Goal: Task Accomplishment & Management: Manage account settings

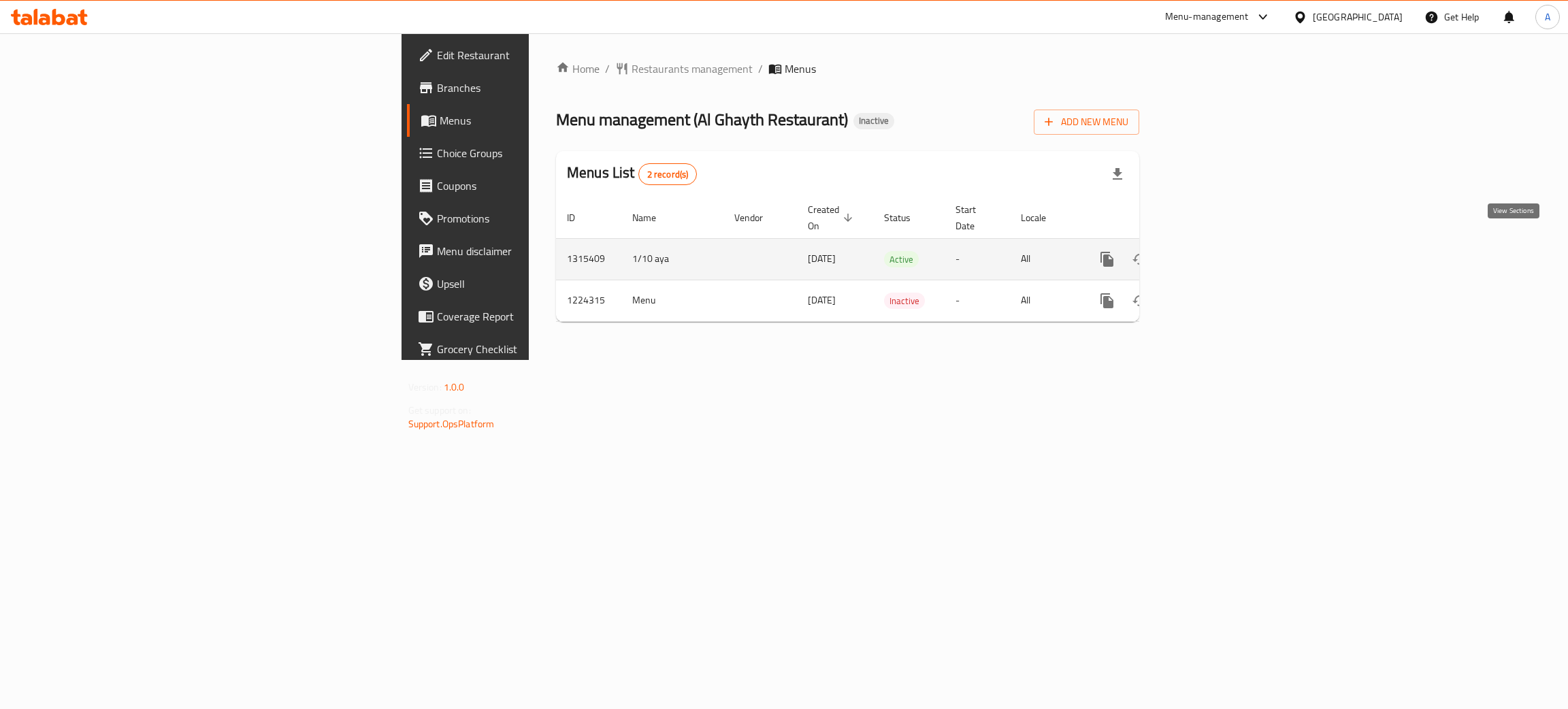
click at [1212, 253] on icon "enhanced table" at bounding box center [1205, 259] width 12 height 12
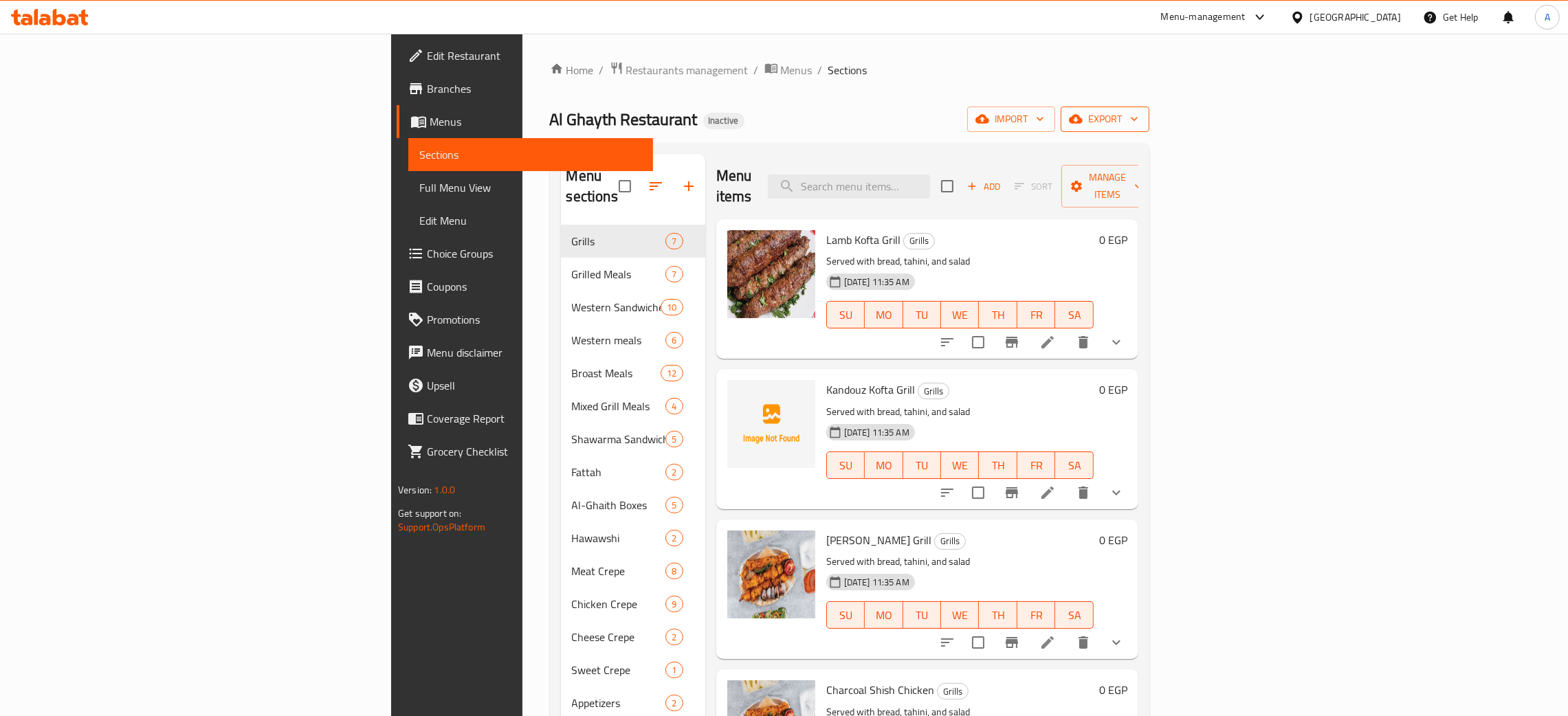
click at [1141, 118] on icon "button" at bounding box center [1134, 119] width 14 height 14
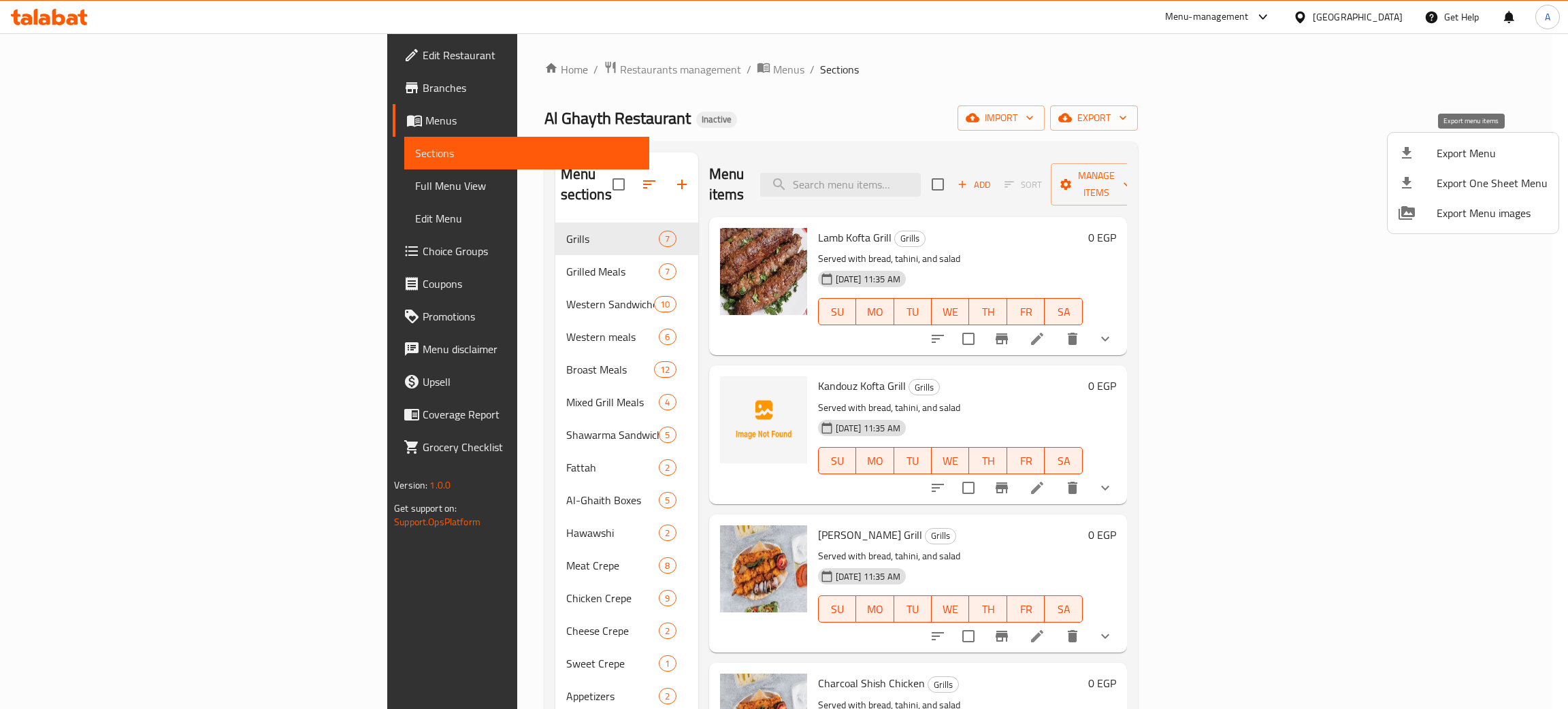
click at [1443, 152] on span "Export Menu" at bounding box center [1492, 153] width 111 height 16
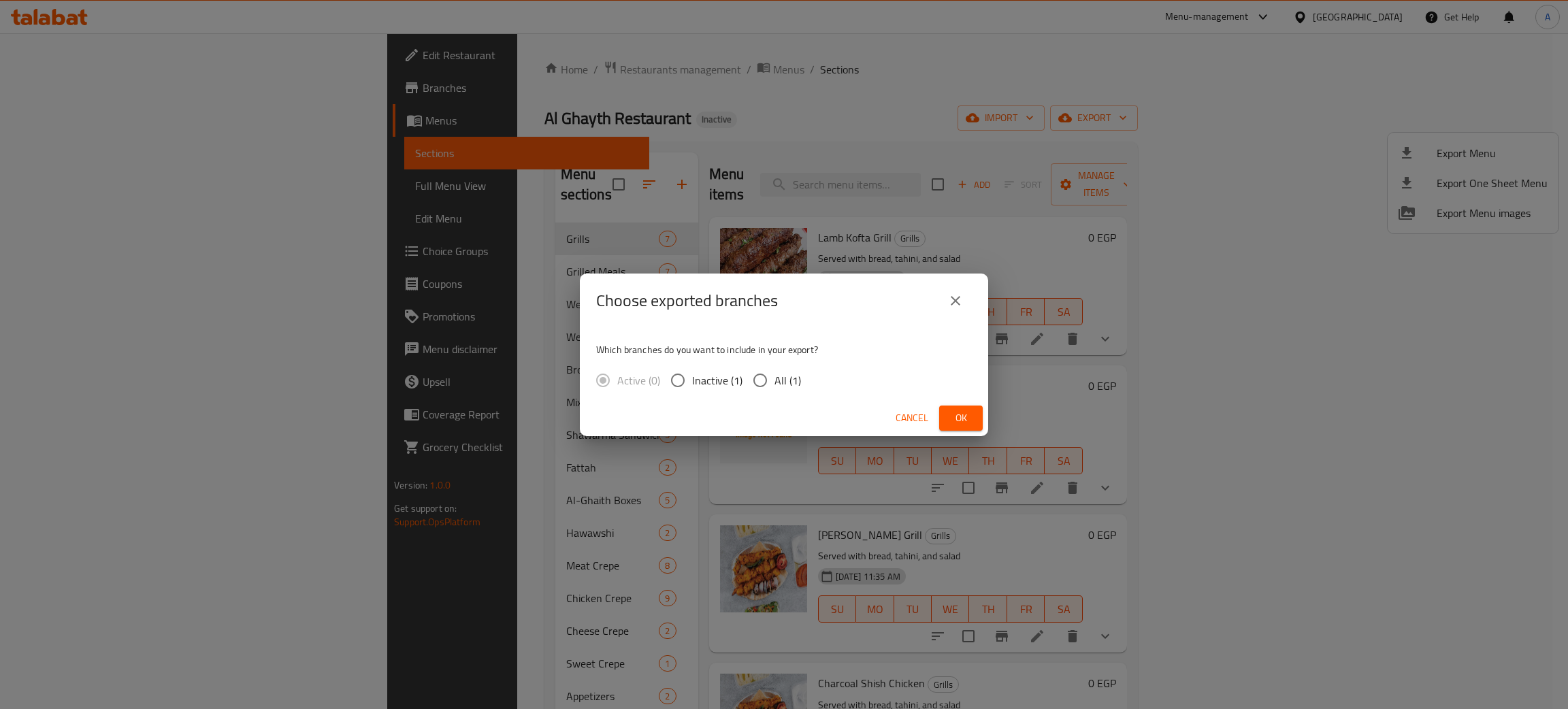
click at [963, 411] on span "Ok" at bounding box center [961, 418] width 22 height 17
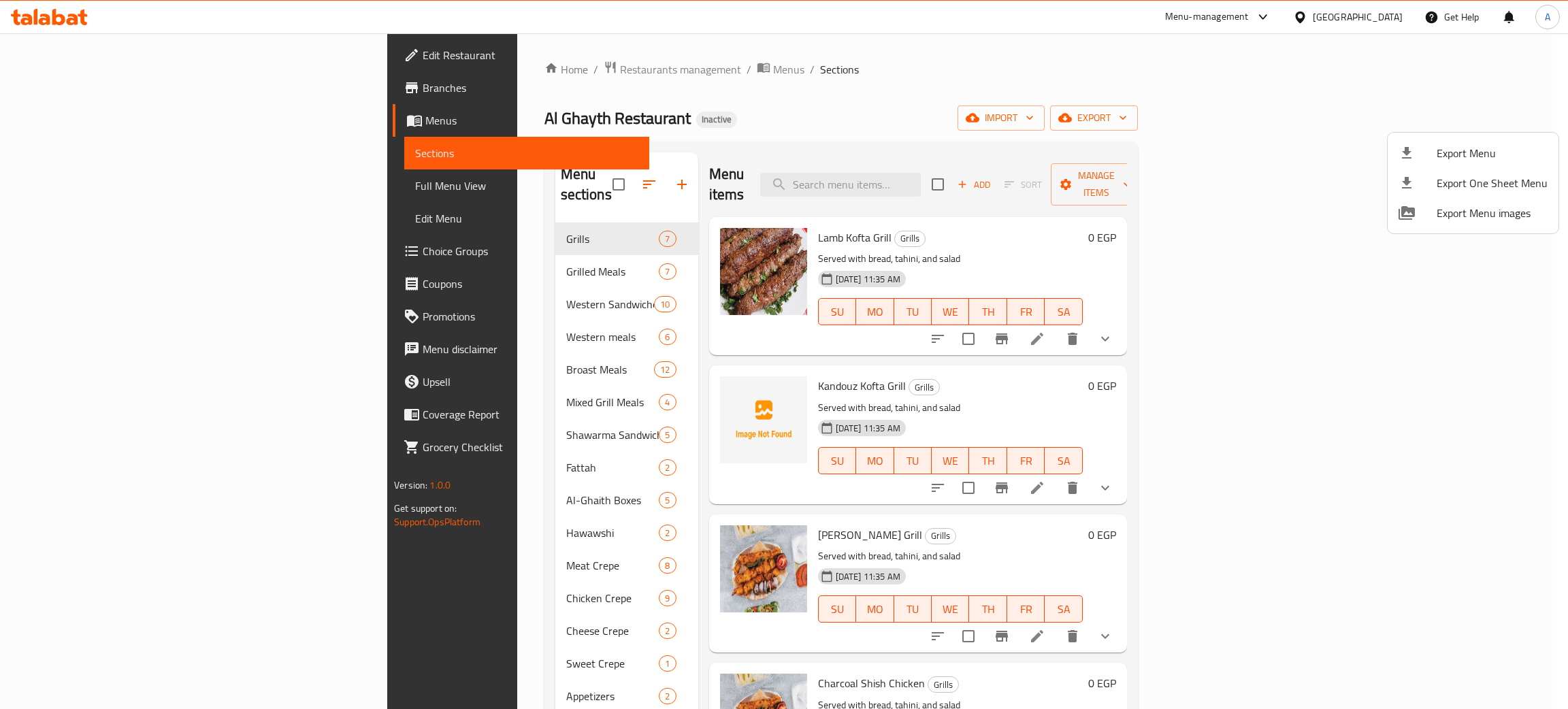
drag, startPoint x: 1386, startPoint y: 23, endPoint x: 1384, endPoint y: 15, distance: 8.2
click at [1386, 22] on div at bounding box center [784, 354] width 1568 height 709
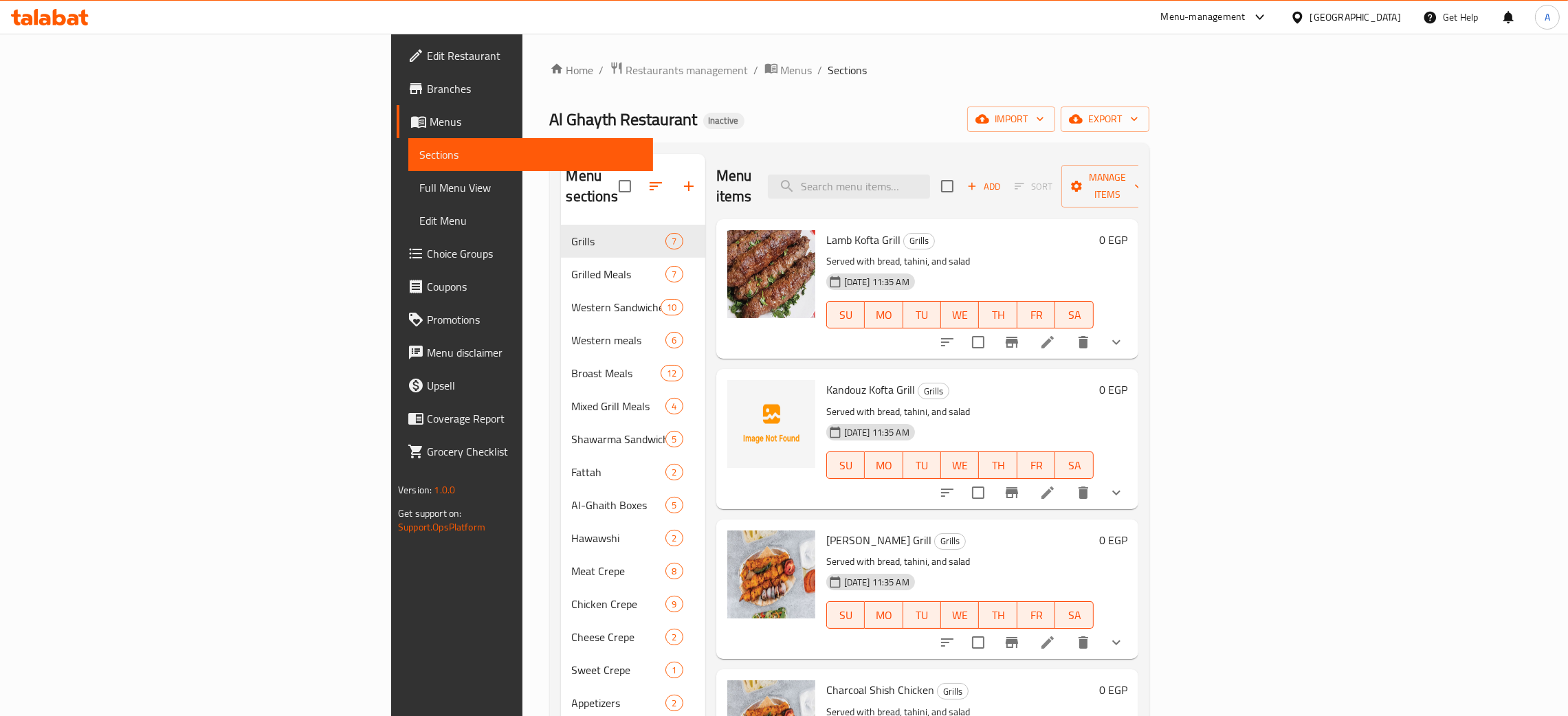
click at [1397, 15] on div "Egypt" at bounding box center [1355, 17] width 91 height 15
click at [1261, 358] on div "[GEOGRAPHIC_DATA]" at bounding box center [1251, 361] width 91 height 15
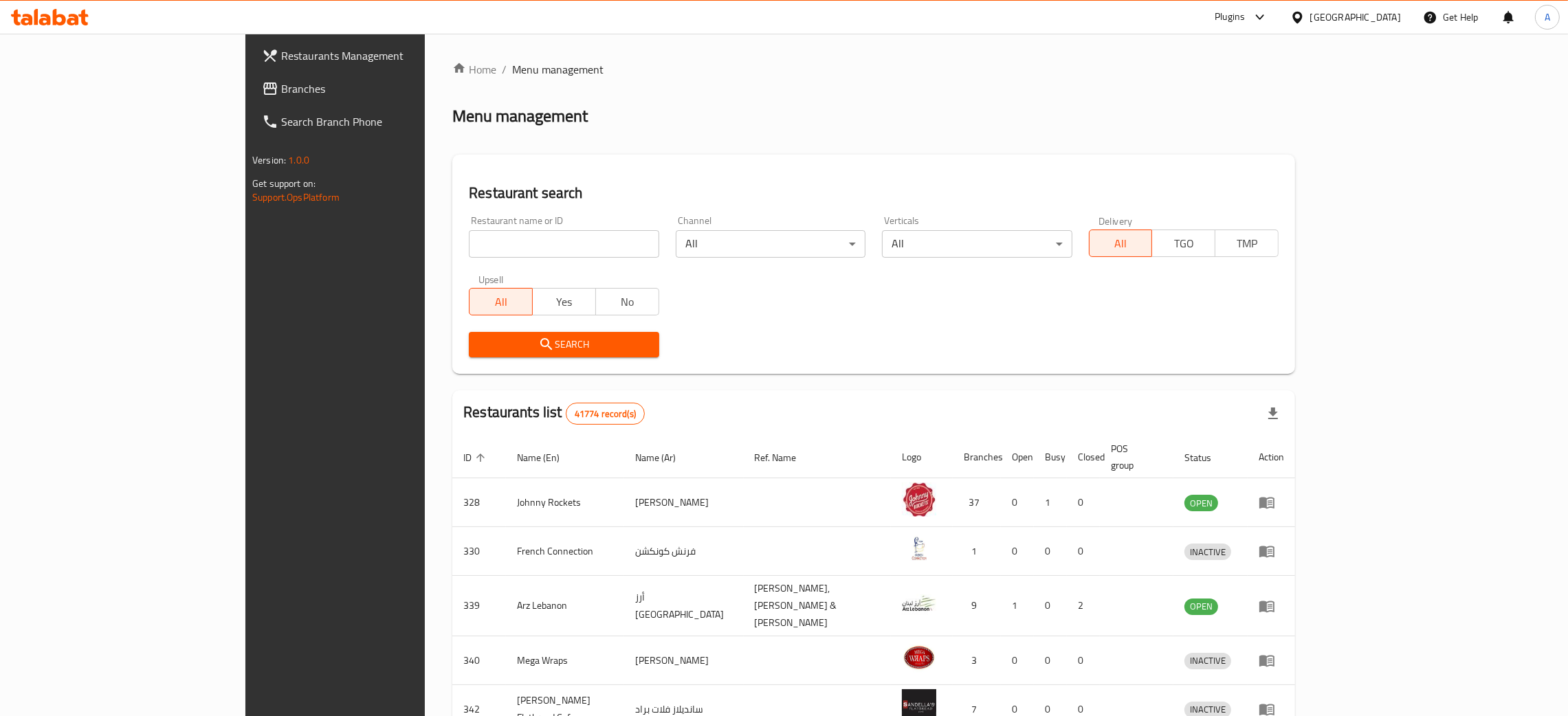
click at [469, 237] on input "search" at bounding box center [563, 244] width 189 height 27
paste input "Booba"
type input "Booba"
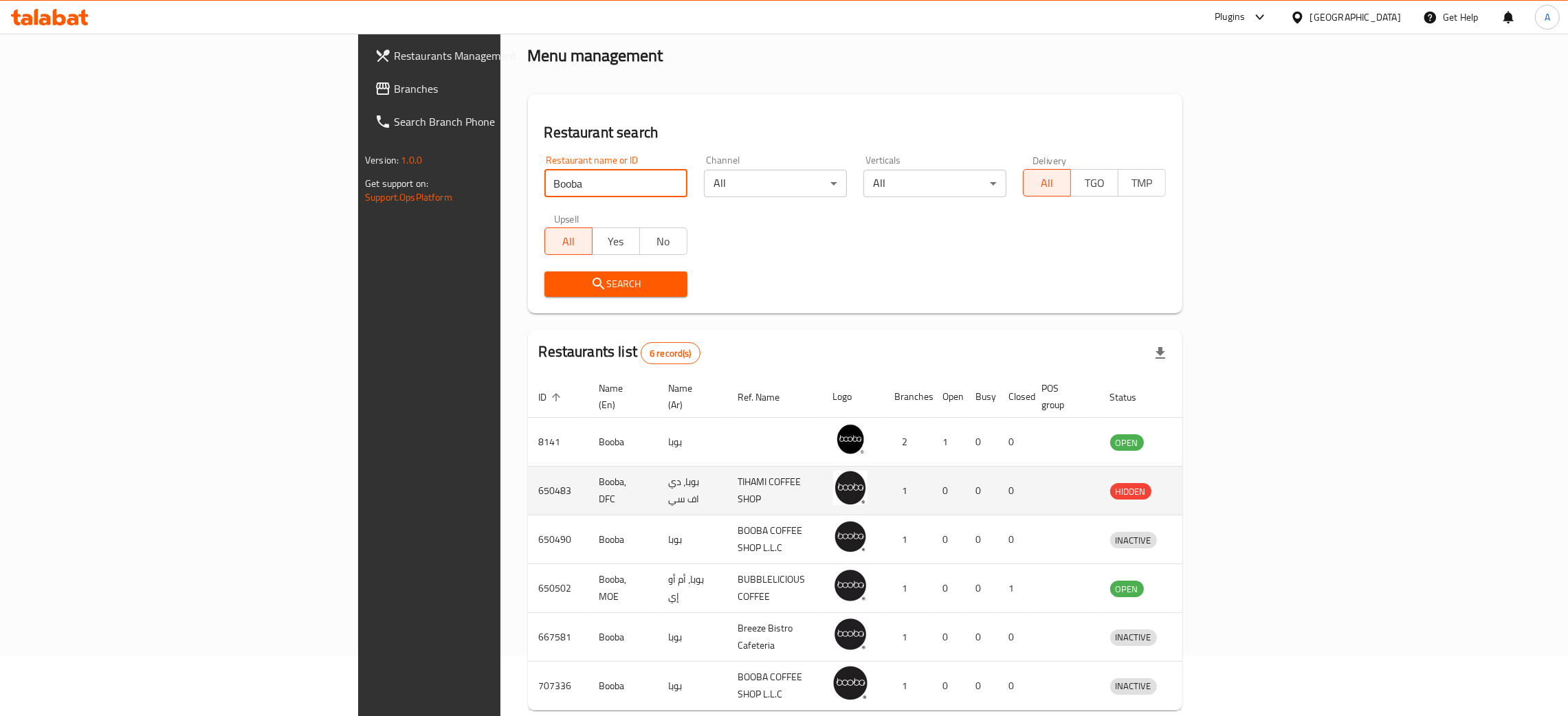
scroll to position [115, 0]
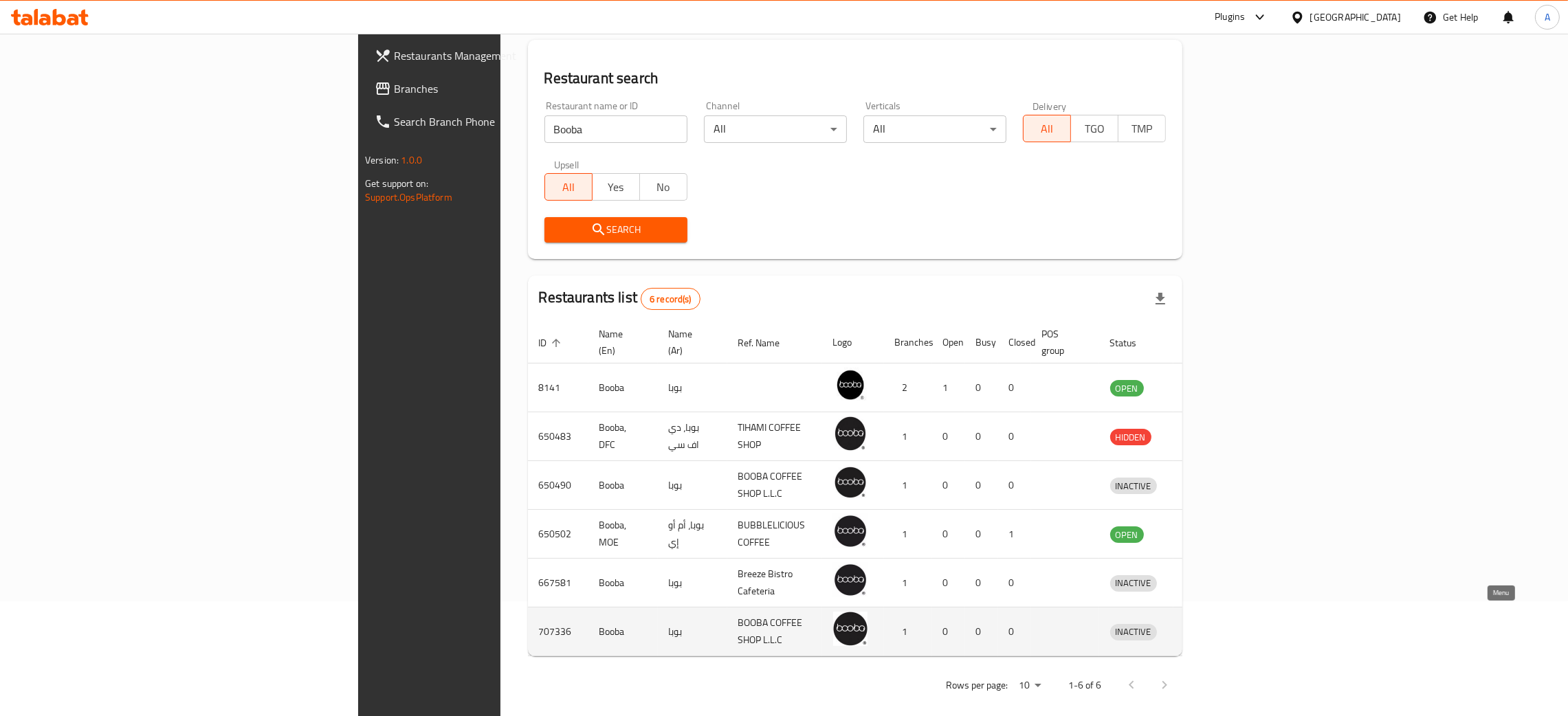
click at [1200, 627] on icon "enhanced table" at bounding box center [1192, 633] width 15 height 12
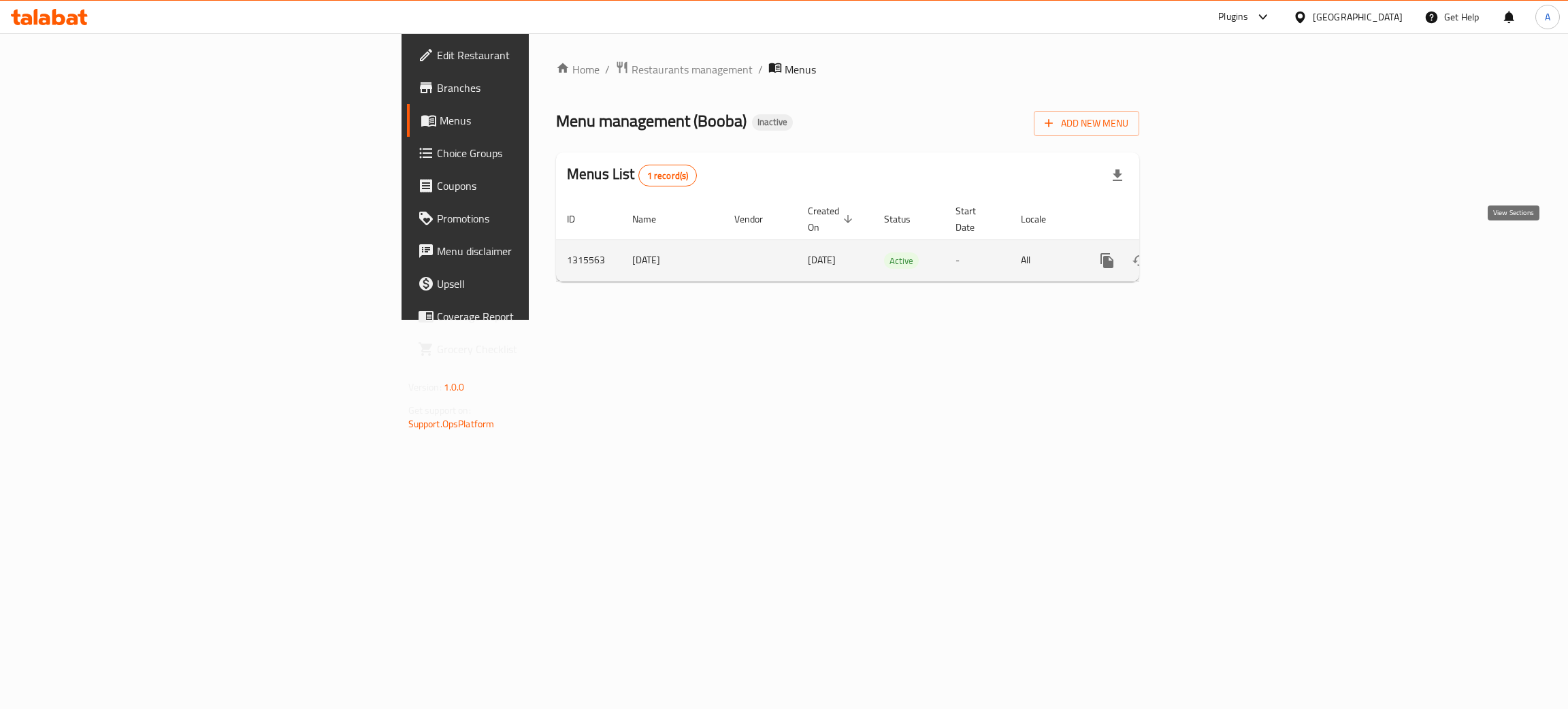
click at [1213, 252] on icon "enhanced table" at bounding box center [1205, 260] width 16 height 16
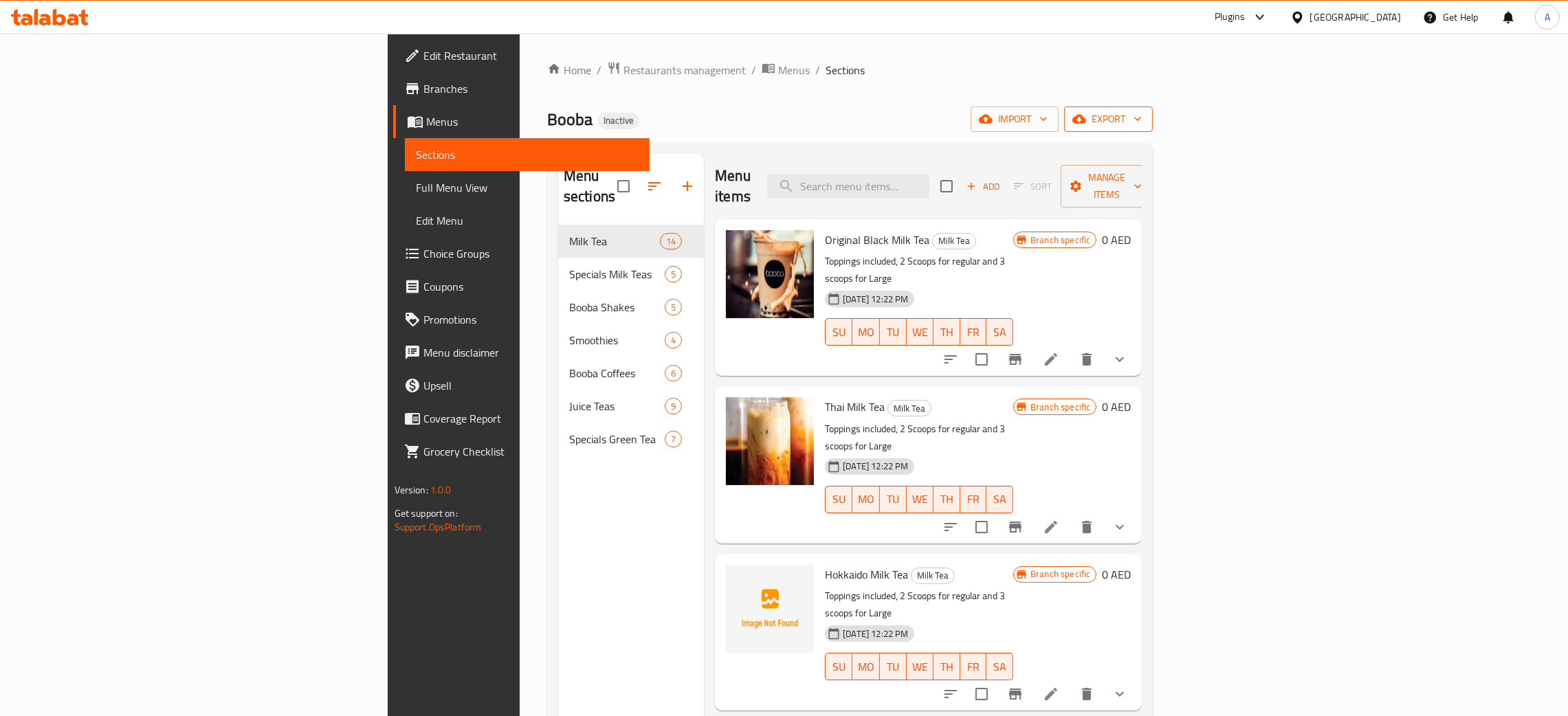
click at [1144, 116] on icon "button" at bounding box center [1138, 119] width 14 height 14
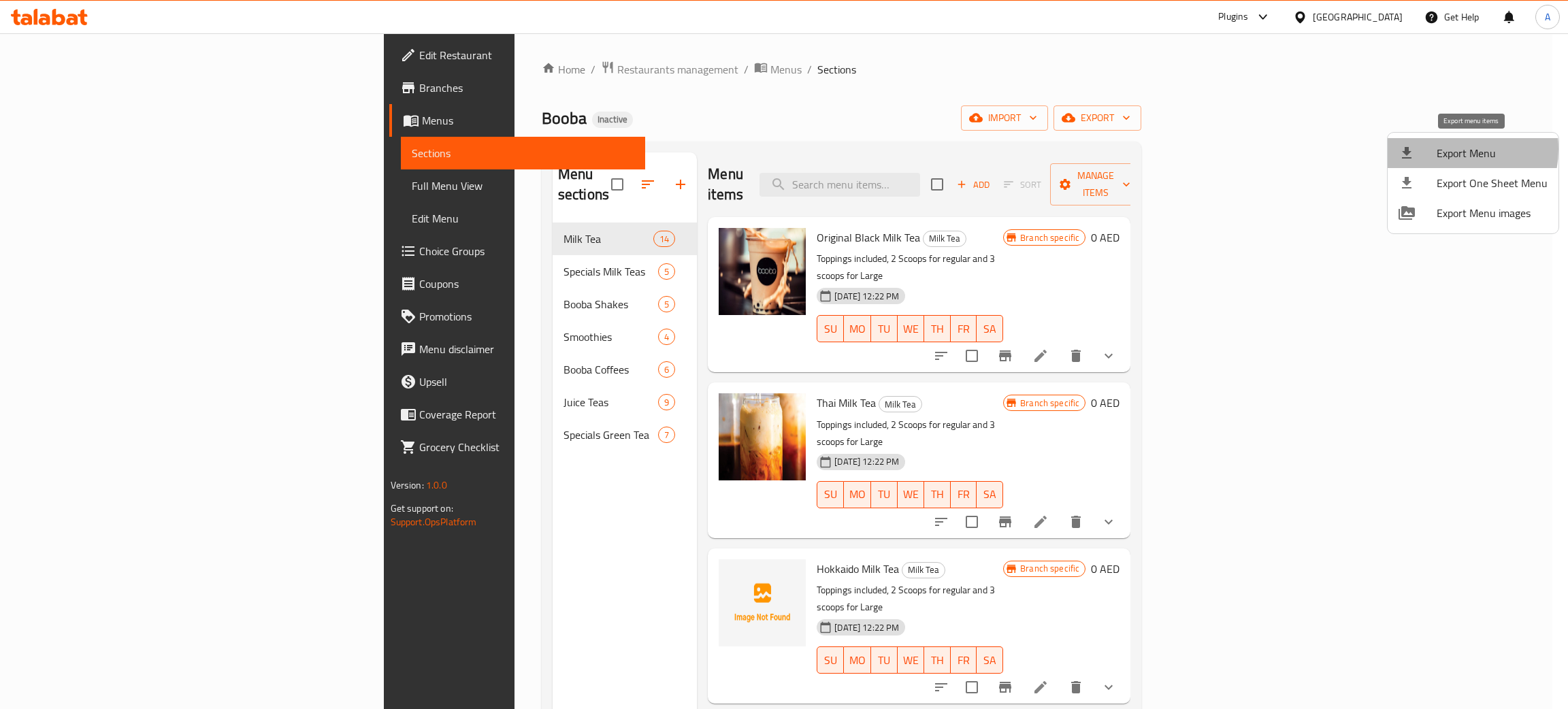
click at [1447, 149] on span "Export Menu" at bounding box center [1492, 153] width 111 height 16
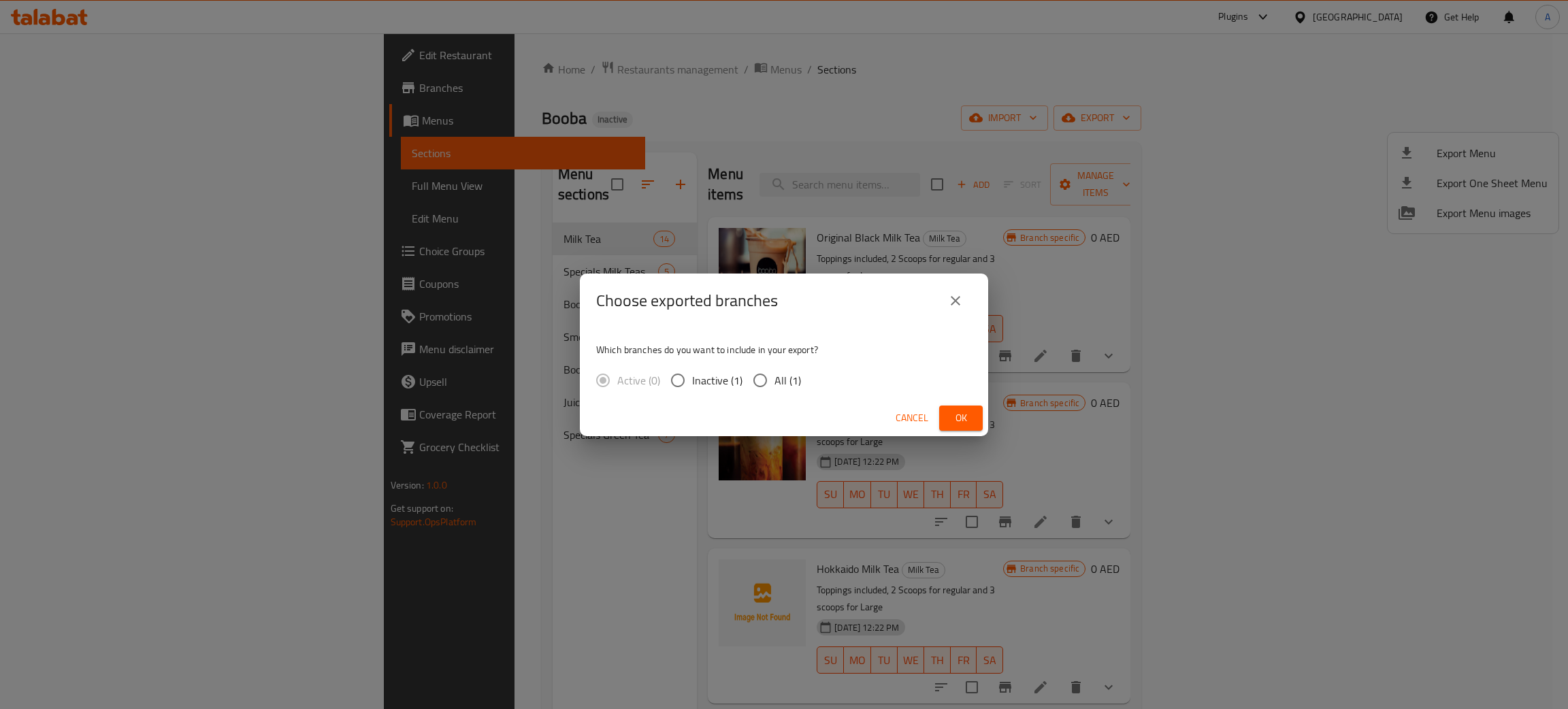
click at [954, 414] on span "Ok" at bounding box center [961, 418] width 22 height 17
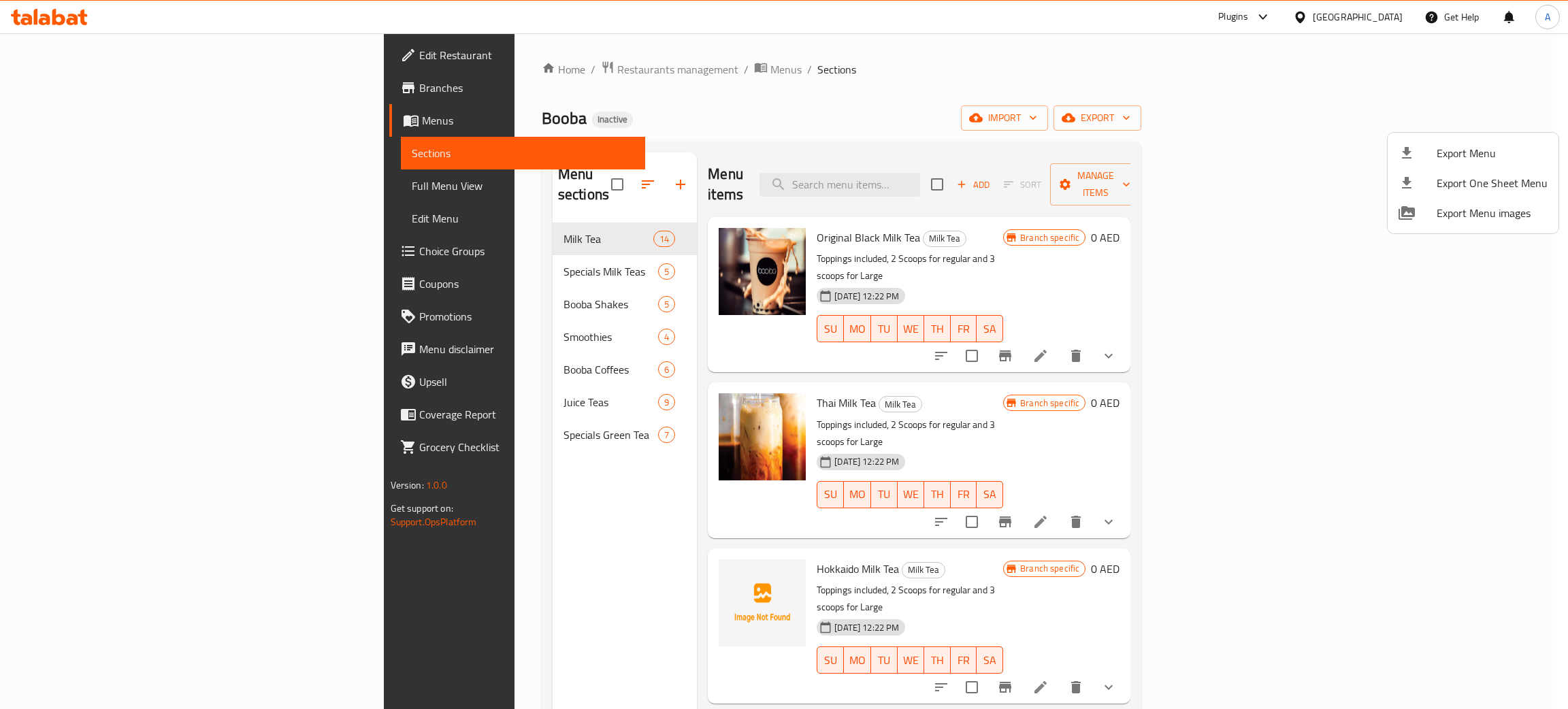
click at [96, 55] on div at bounding box center [784, 354] width 1568 height 709
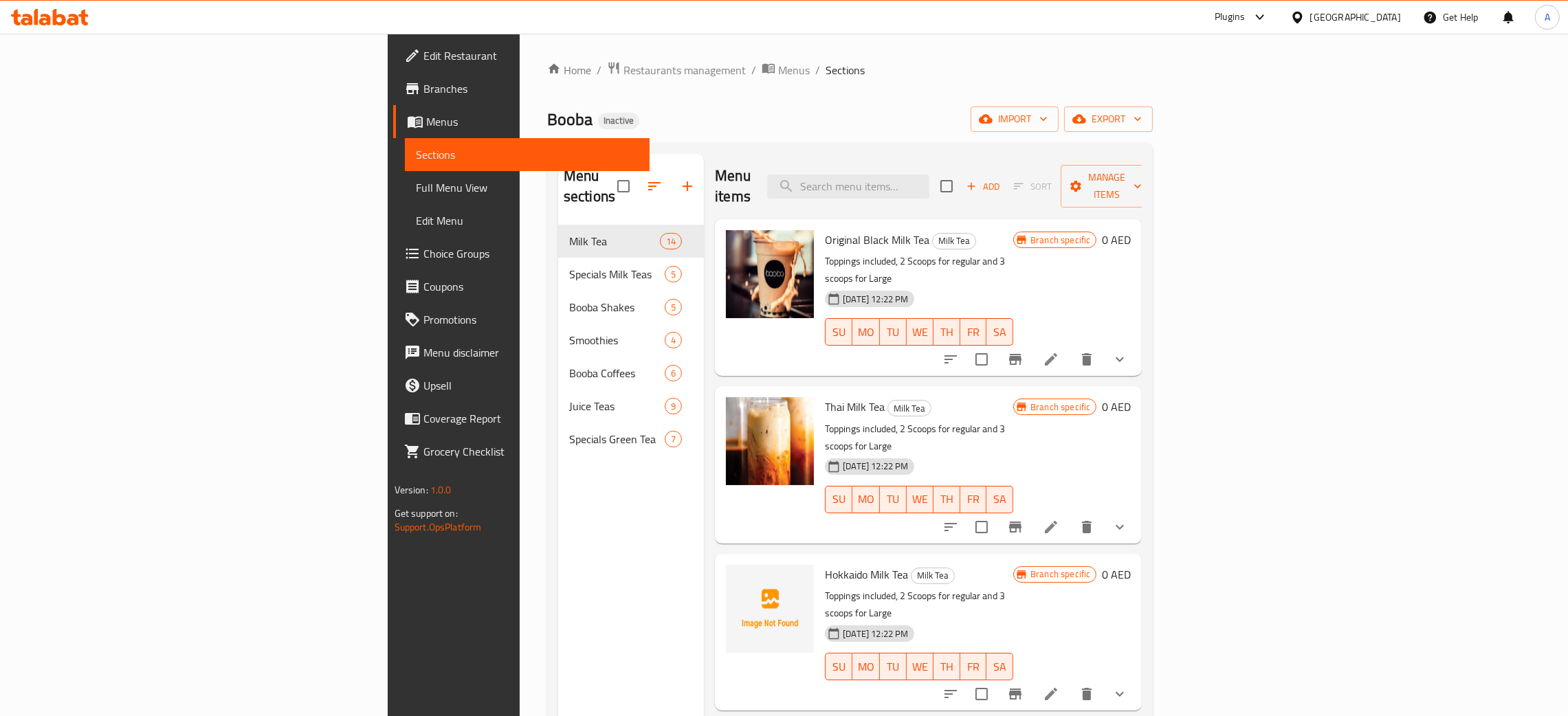
click at [424, 55] on span "Edit Restaurant" at bounding box center [531, 55] width 215 height 16
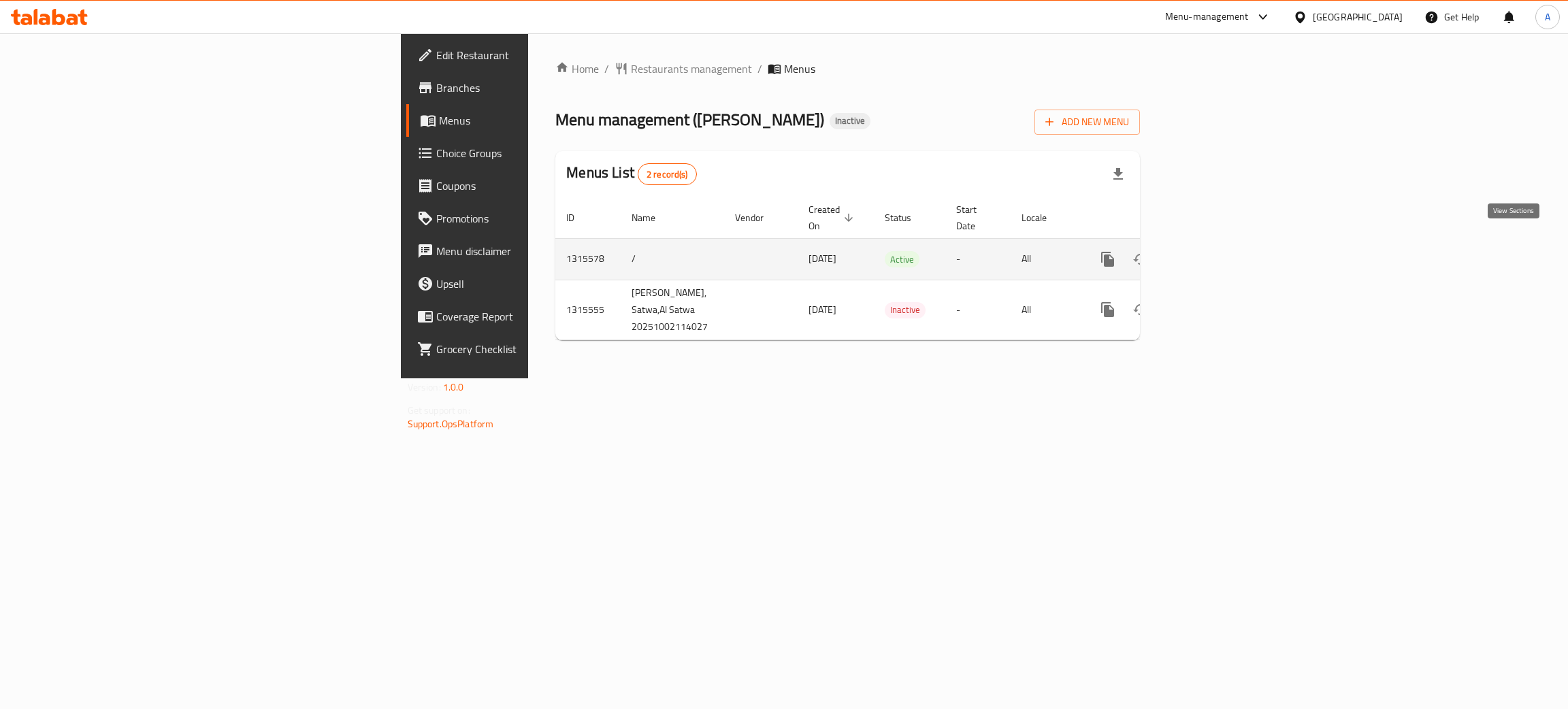
click at [1214, 251] on icon "enhanced table" at bounding box center [1206, 259] width 16 height 16
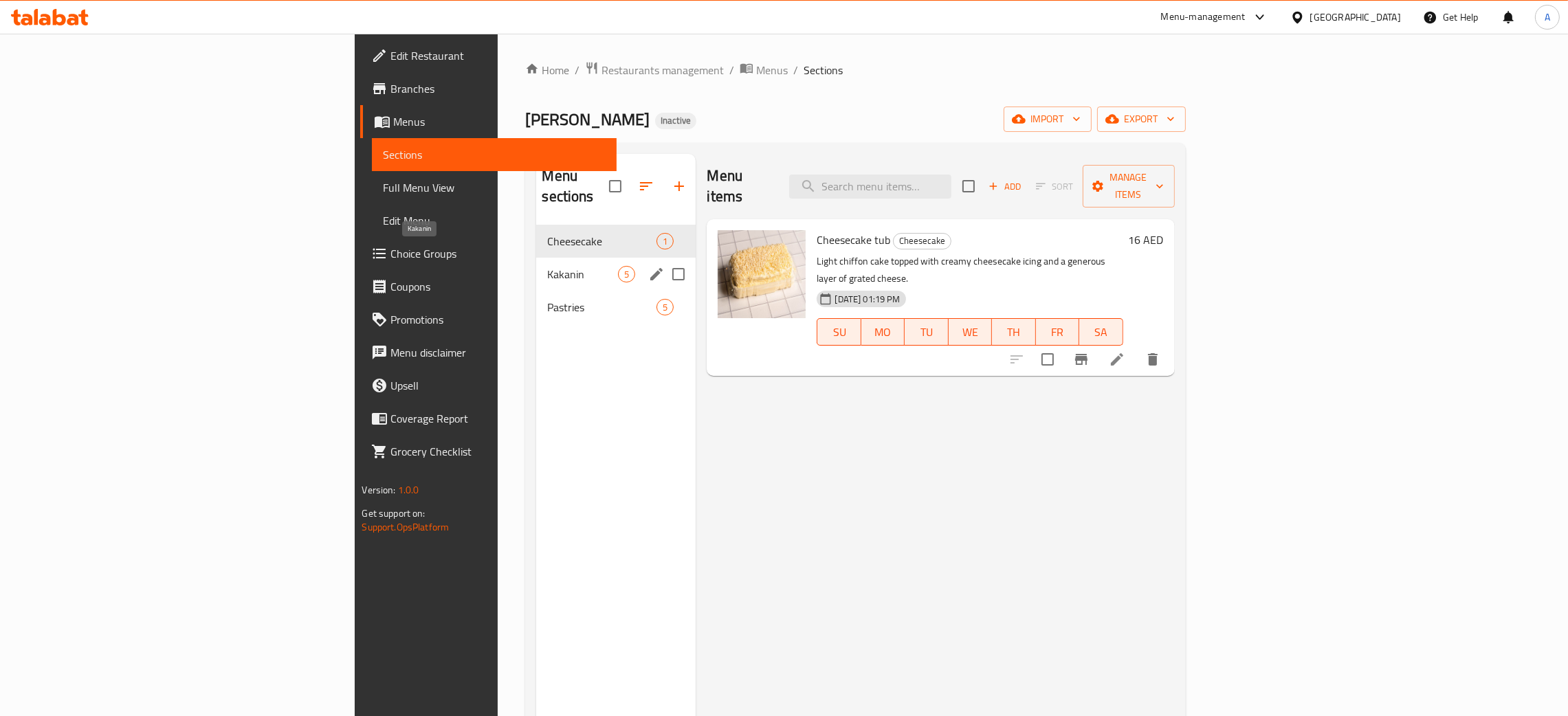
click at [547, 266] on span "Kakanin" at bounding box center [583, 274] width 71 height 16
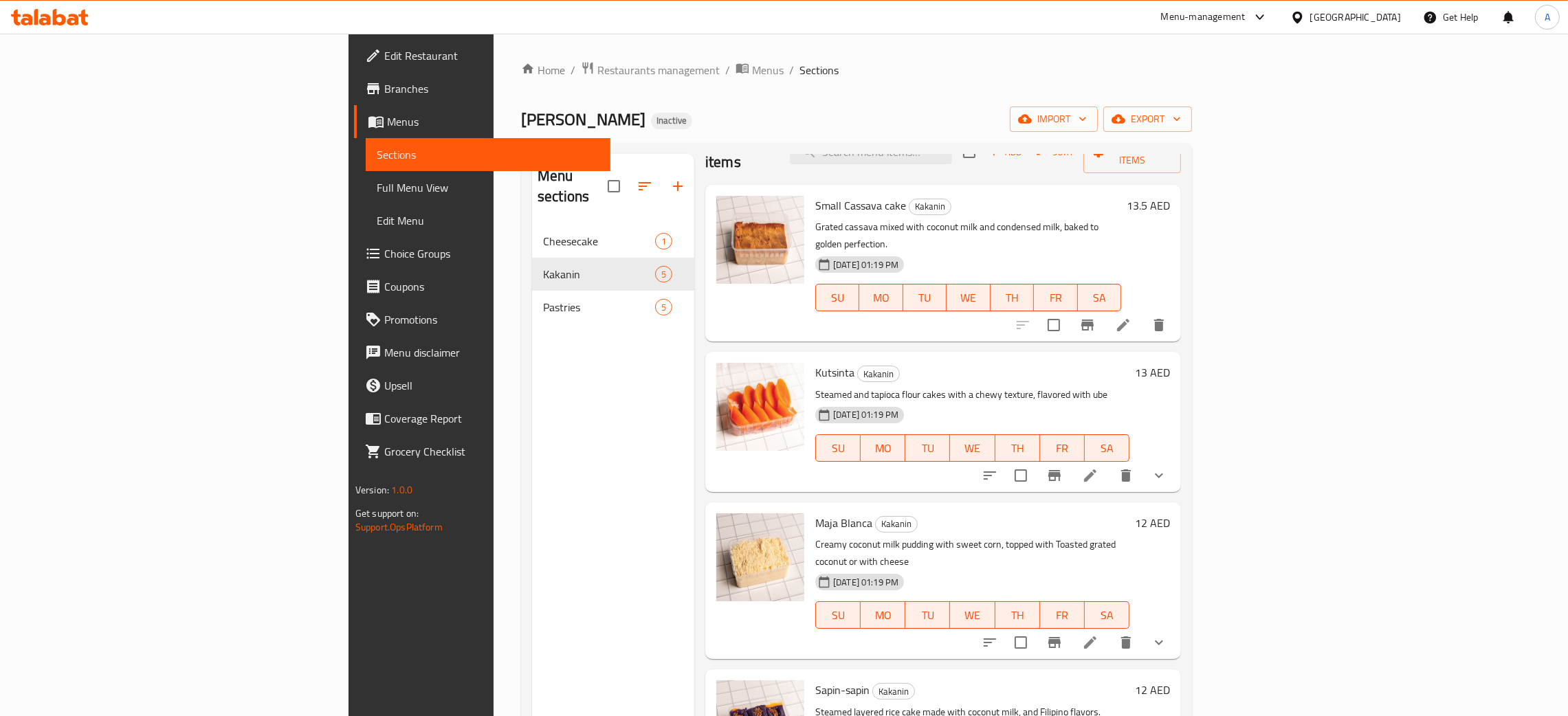
scroll to position [67, 0]
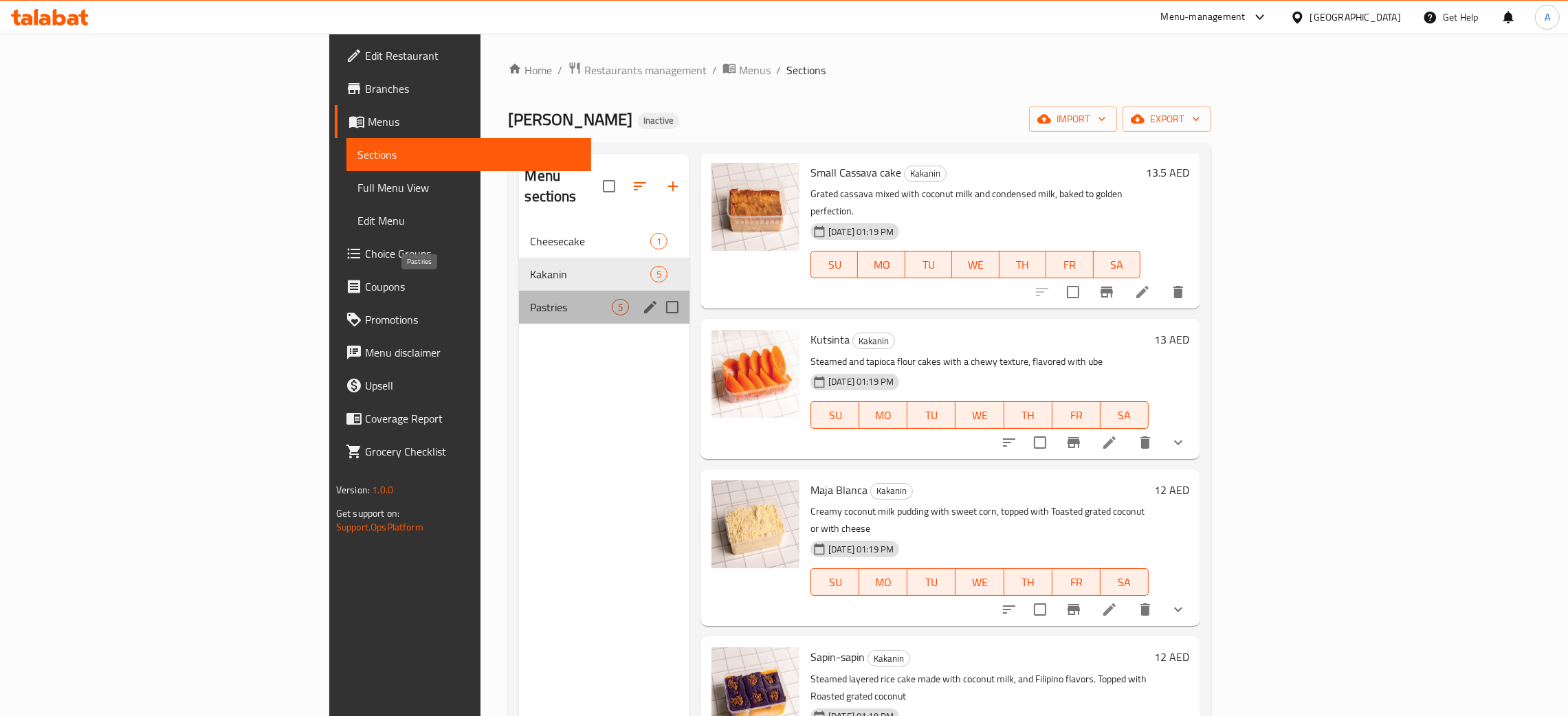
click at [530, 299] on span "Pastries" at bounding box center [570, 307] width 82 height 16
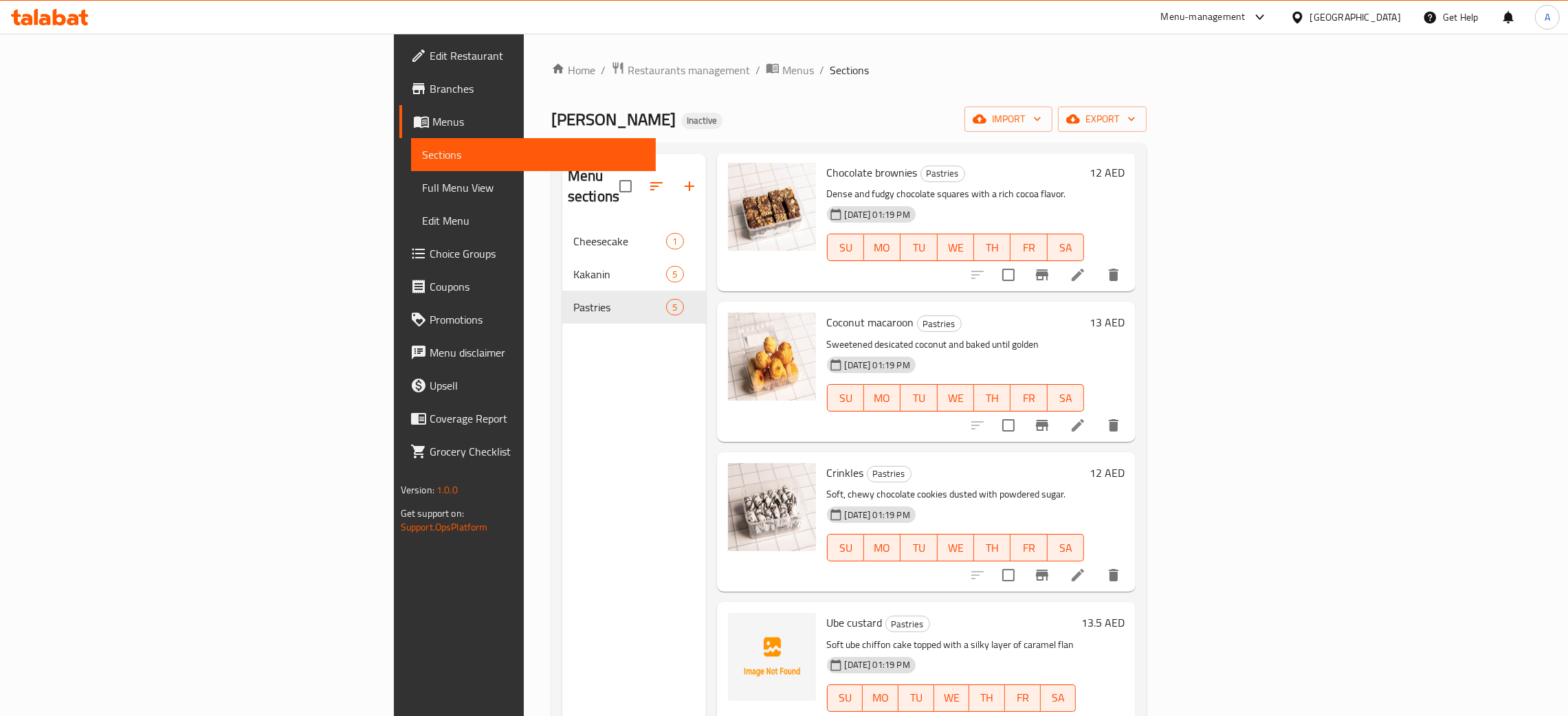
click at [77, 20] on icon at bounding box center [73, 20] width 12 height 12
